Goal: Task Accomplishment & Management: Use online tool/utility

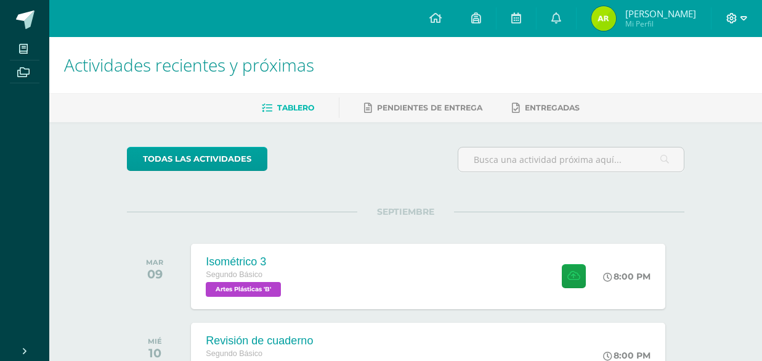
click at [746, 17] on icon at bounding box center [744, 18] width 7 height 4
click at [680, 86] on span "Cerrar sesión" at bounding box center [705, 84] width 55 height 12
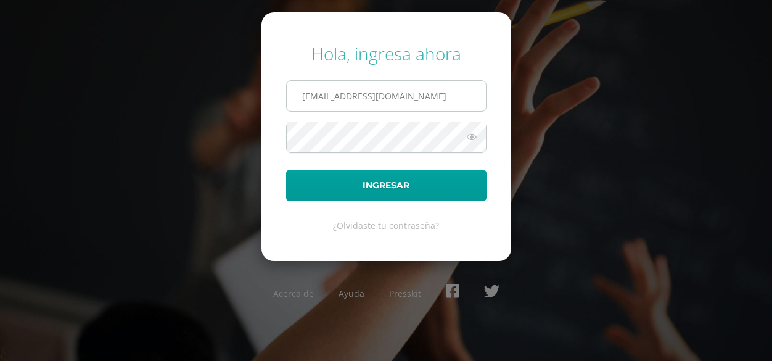
click at [428, 101] on input "81@laestrella.edu.gt" at bounding box center [386, 96] width 199 height 30
type input "121@laestrella.edu.gt"
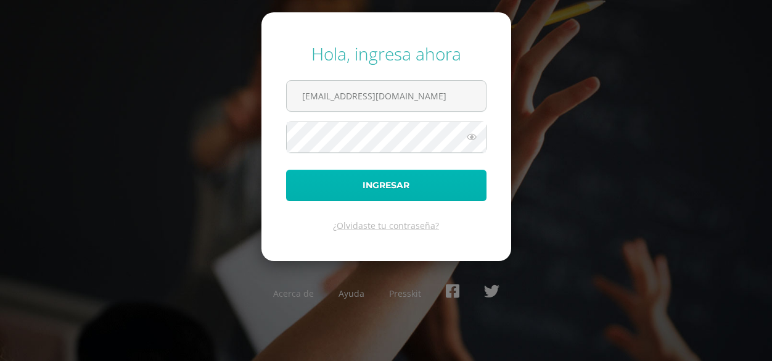
click at [386, 179] on button "Ingresar" at bounding box center [386, 184] width 200 height 31
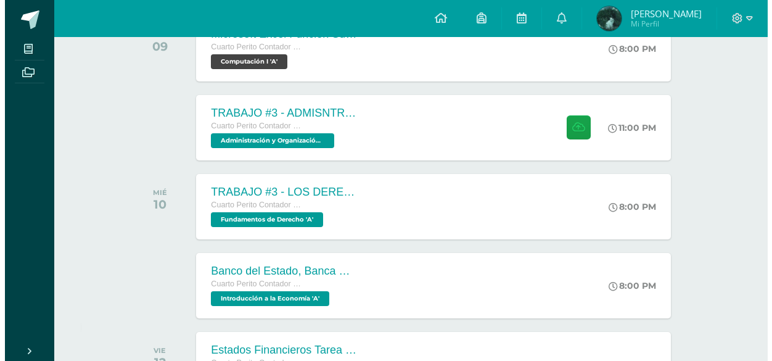
scroll to position [226, 0]
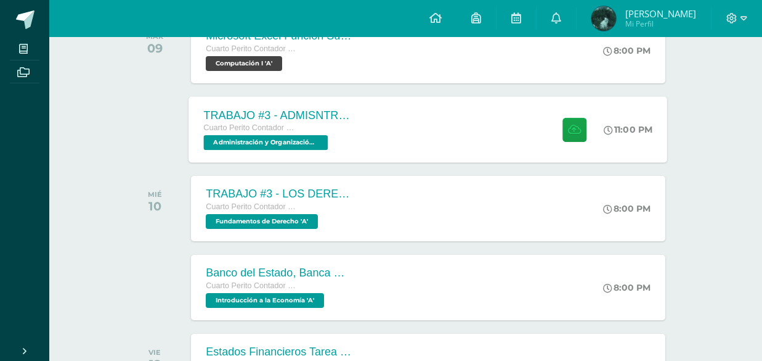
click at [357, 126] on div "TRABAJO #3 - ADMISNTRACIÓN PÚBLICA Cuarto Perito Contador con Orientación en Co…" at bounding box center [278, 129] width 179 height 66
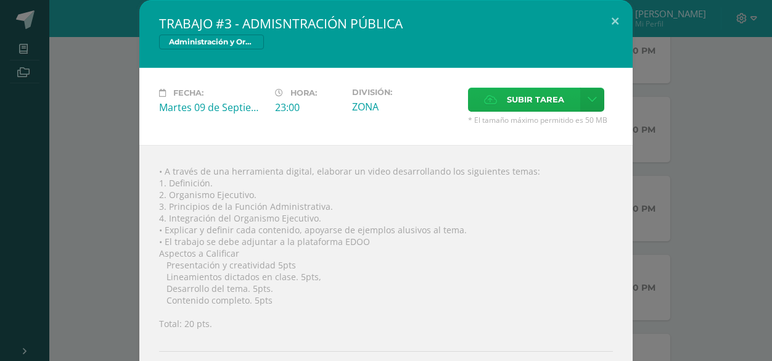
click at [507, 97] on span "Subir tarea" at bounding box center [535, 99] width 57 height 23
click at [0, 0] on input "Subir tarea" at bounding box center [0, 0] width 0 height 0
click at [512, 102] on span "Subir tarea" at bounding box center [535, 99] width 57 height 23
click at [0, 0] on input "Subir tarea" at bounding box center [0, 0] width 0 height 0
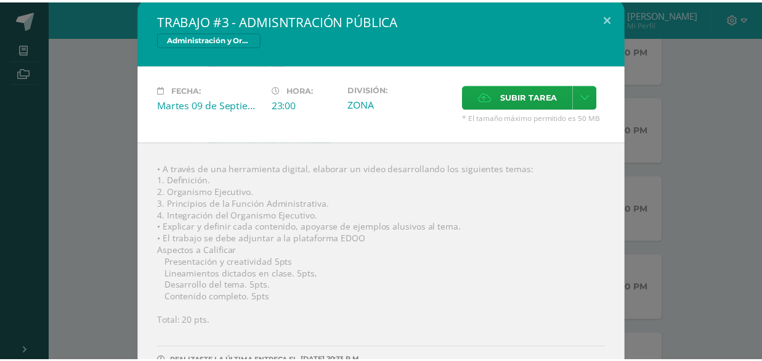
scroll to position [0, 0]
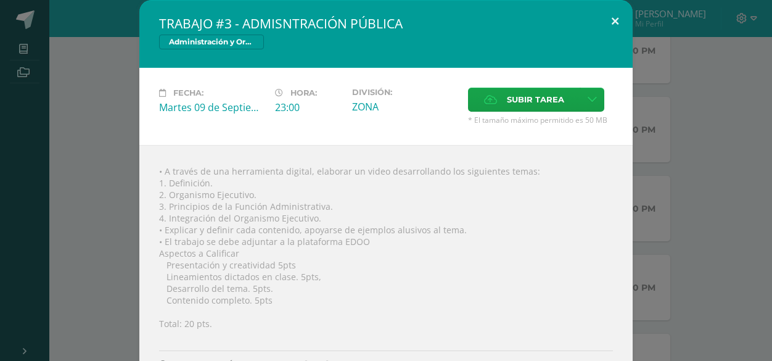
click at [606, 17] on button at bounding box center [614, 21] width 35 height 42
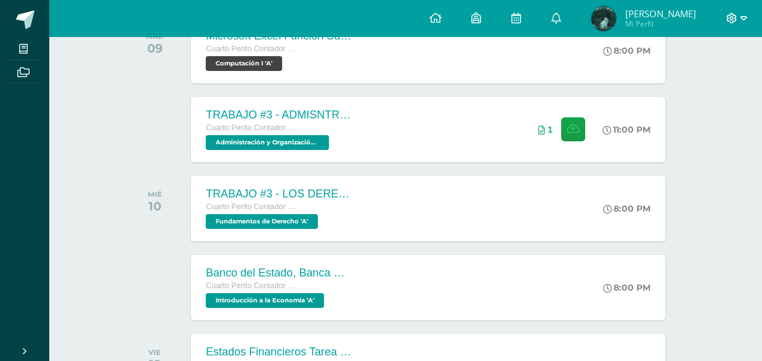
click at [738, 24] on span at bounding box center [737, 19] width 21 height 14
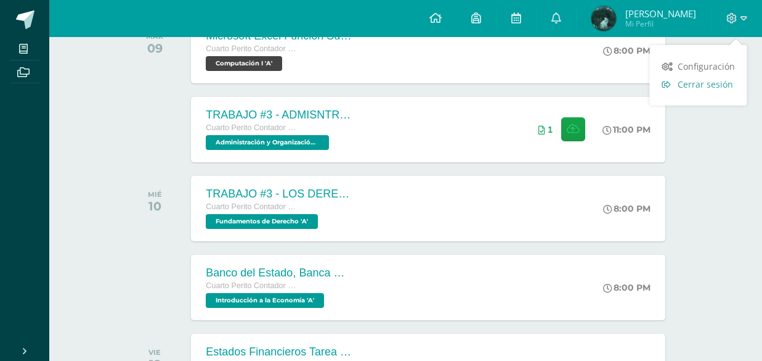
click at [679, 85] on span "Cerrar sesión" at bounding box center [705, 84] width 55 height 12
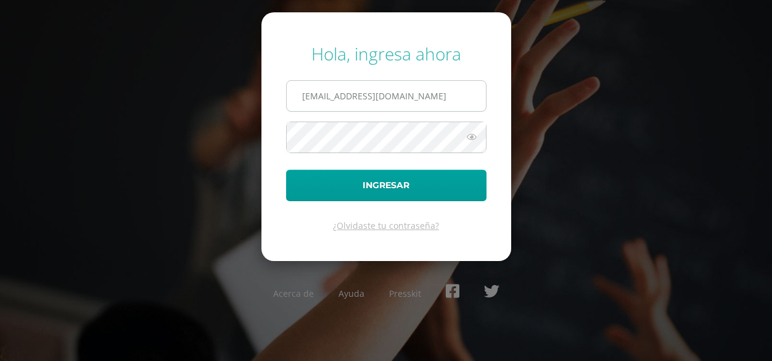
click at [416, 102] on input "121@laestrella.edu.gt" at bounding box center [386, 96] width 199 height 30
type input "1"
type input "870@laestrella.edu.gt"
click at [472, 137] on icon at bounding box center [472, 136] width 16 height 15
click at [472, 137] on icon at bounding box center [470, 136] width 17 height 15
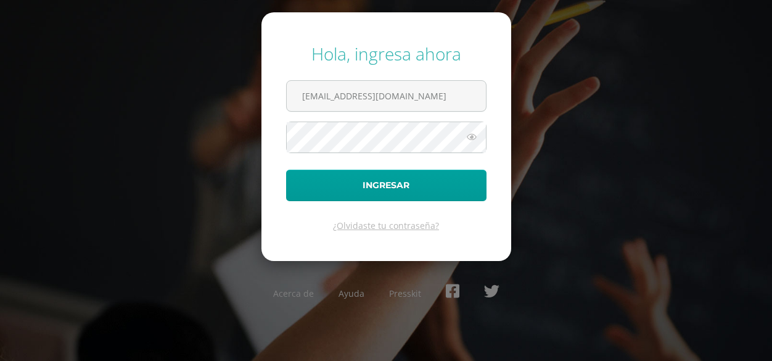
click at [464, 137] on icon at bounding box center [472, 136] width 16 height 15
click at [472, 134] on icon at bounding box center [470, 136] width 17 height 15
click at [472, 134] on icon at bounding box center [472, 136] width 16 height 15
click at [286, 169] on button "Ingresar" at bounding box center [386, 184] width 200 height 31
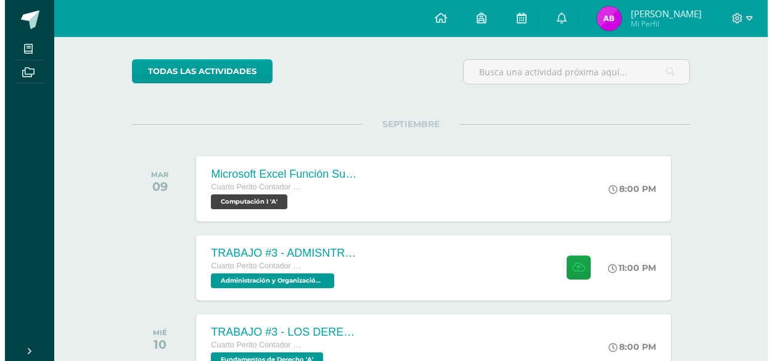
scroll to position [115, 0]
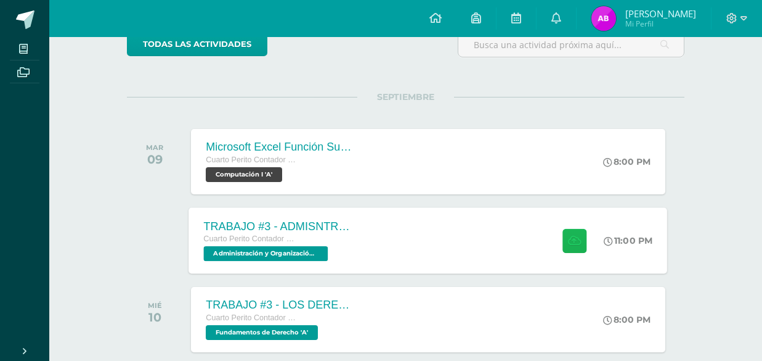
click at [568, 229] on button at bounding box center [575, 240] width 24 height 24
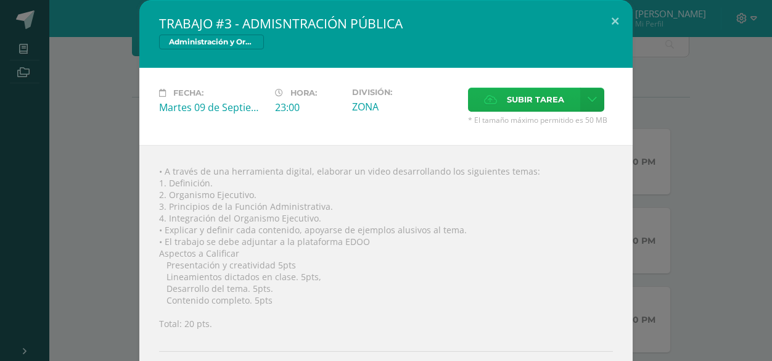
click at [500, 101] on label "Subir tarea" at bounding box center [524, 100] width 112 height 24
click at [0, 0] on input "Subir tarea" at bounding box center [0, 0] width 0 height 0
click at [507, 94] on span "Subir tarea" at bounding box center [535, 99] width 57 height 23
click at [0, 0] on input "Subir tarea" at bounding box center [0, 0] width 0 height 0
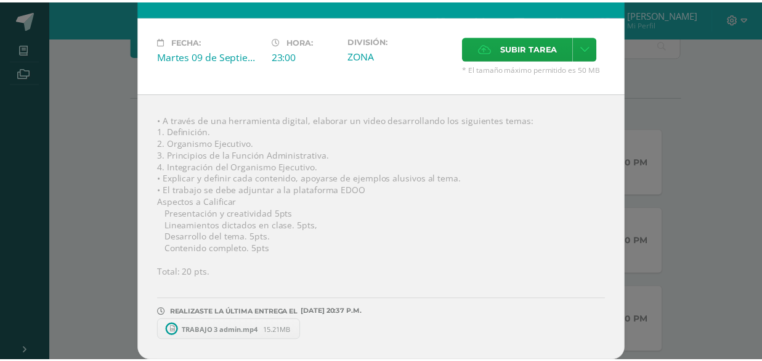
scroll to position [51, 0]
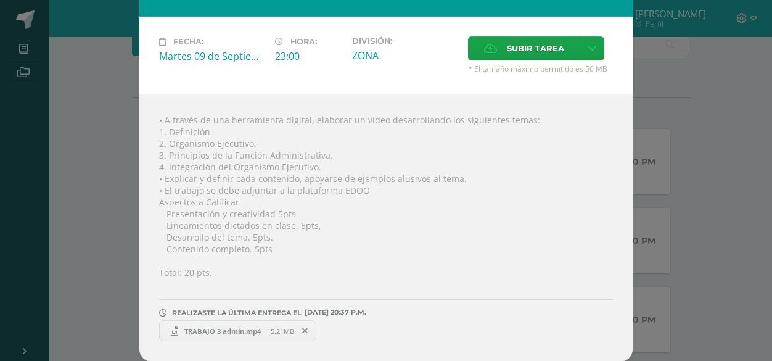
click at [191, 327] on span "TRABAJO 3 admin.mp4" at bounding box center [222, 330] width 89 height 9
click at [668, 69] on div "TRABAJO #3 - ADMISNTRACIÓN PÚBLICA Administración y Organización de Oficina Fec…" at bounding box center [386, 155] width 762 height 412
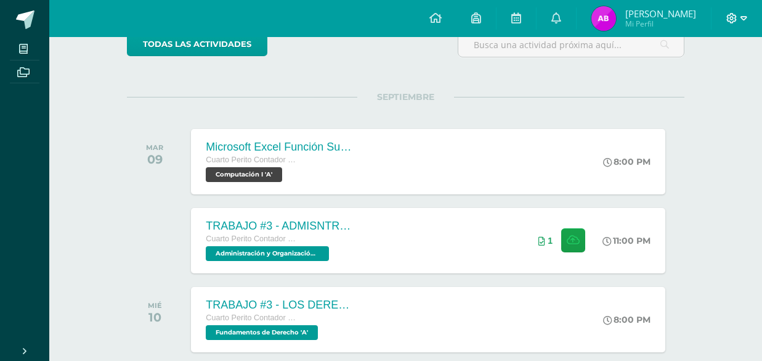
click at [741, 22] on icon at bounding box center [744, 18] width 7 height 11
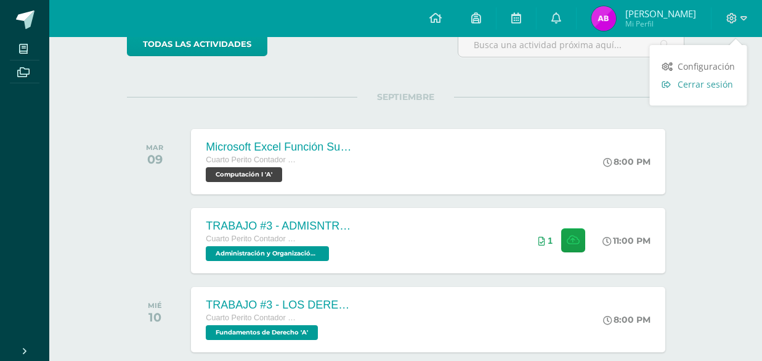
click at [690, 75] on link "Cerrar sesión" at bounding box center [698, 84] width 97 height 18
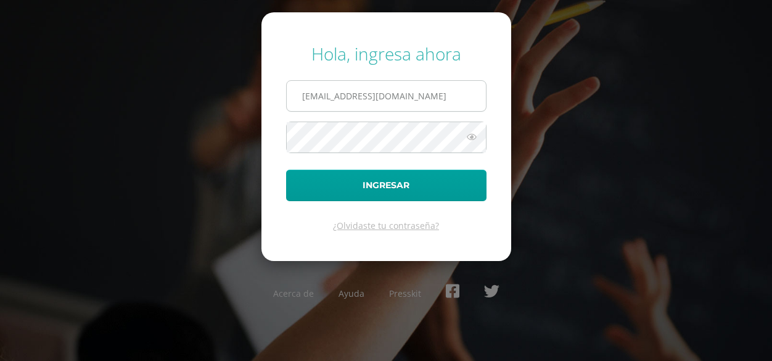
click at [390, 104] on input "[EMAIL_ADDRESS][DOMAIN_NAME]" at bounding box center [386, 96] width 199 height 30
type input "[EMAIL_ADDRESS][DOMAIN_NAME]"
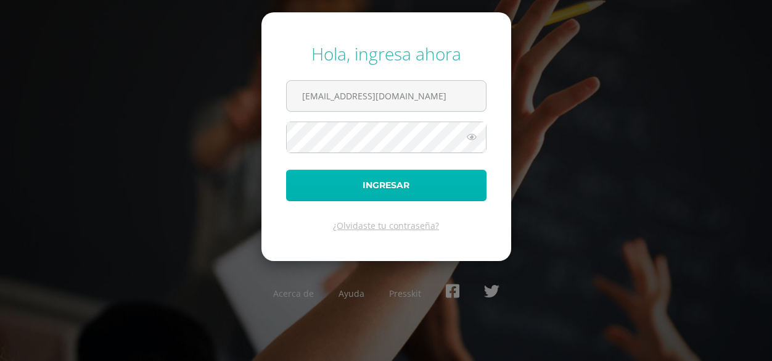
click at [399, 185] on button "Ingresar" at bounding box center [386, 184] width 200 height 31
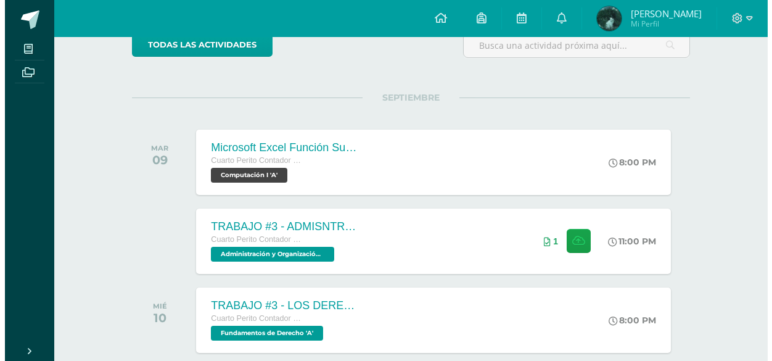
scroll to position [173, 0]
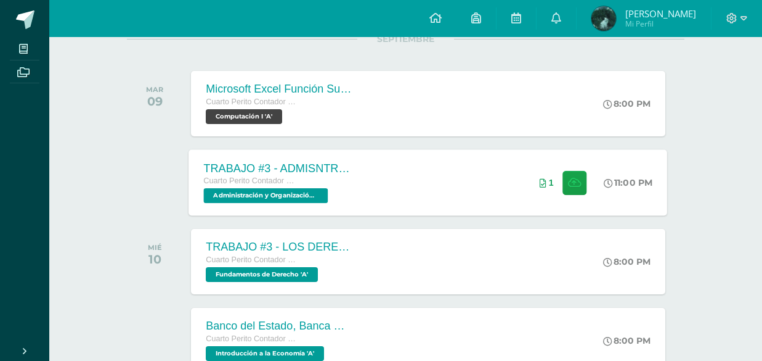
click at [420, 176] on div "TRABAJO #3 - ADMISNTRACIÓN PÚBLICA Cuarto Perito Contador con Orientación en Co…" at bounding box center [428, 182] width 479 height 66
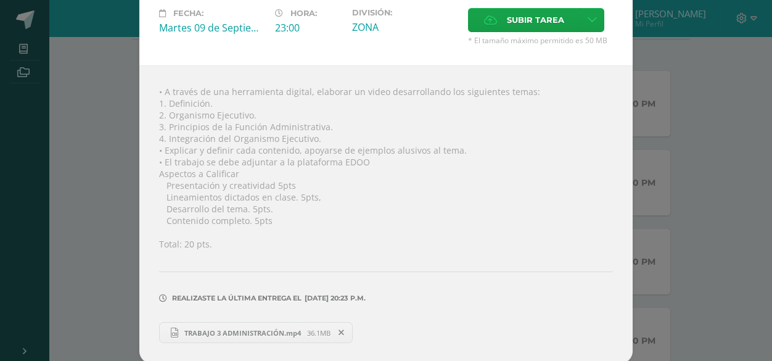
scroll to position [82, 0]
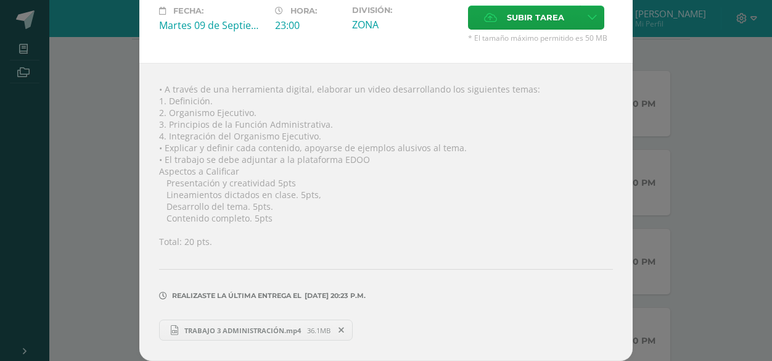
click at [227, 324] on link "TRABAJO 3 ADMINISTRACIÓN.mp4 36.1MB" at bounding box center [256, 329] width 194 height 21
